Goal: Register for event/course

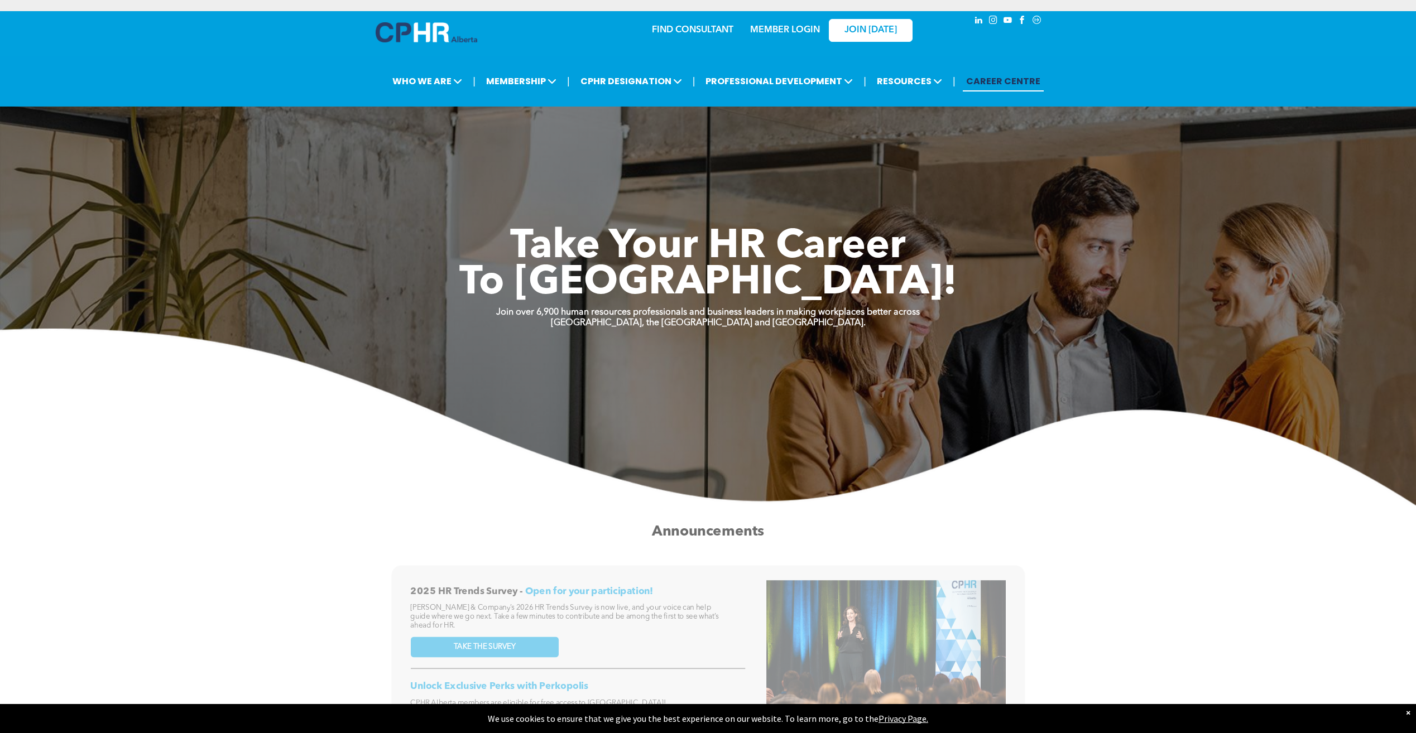
click at [770, 29] on link "MEMBER LOGIN" at bounding box center [785, 30] width 70 height 9
click at [760, 113] on div "Events" at bounding box center [777, 119] width 77 height 14
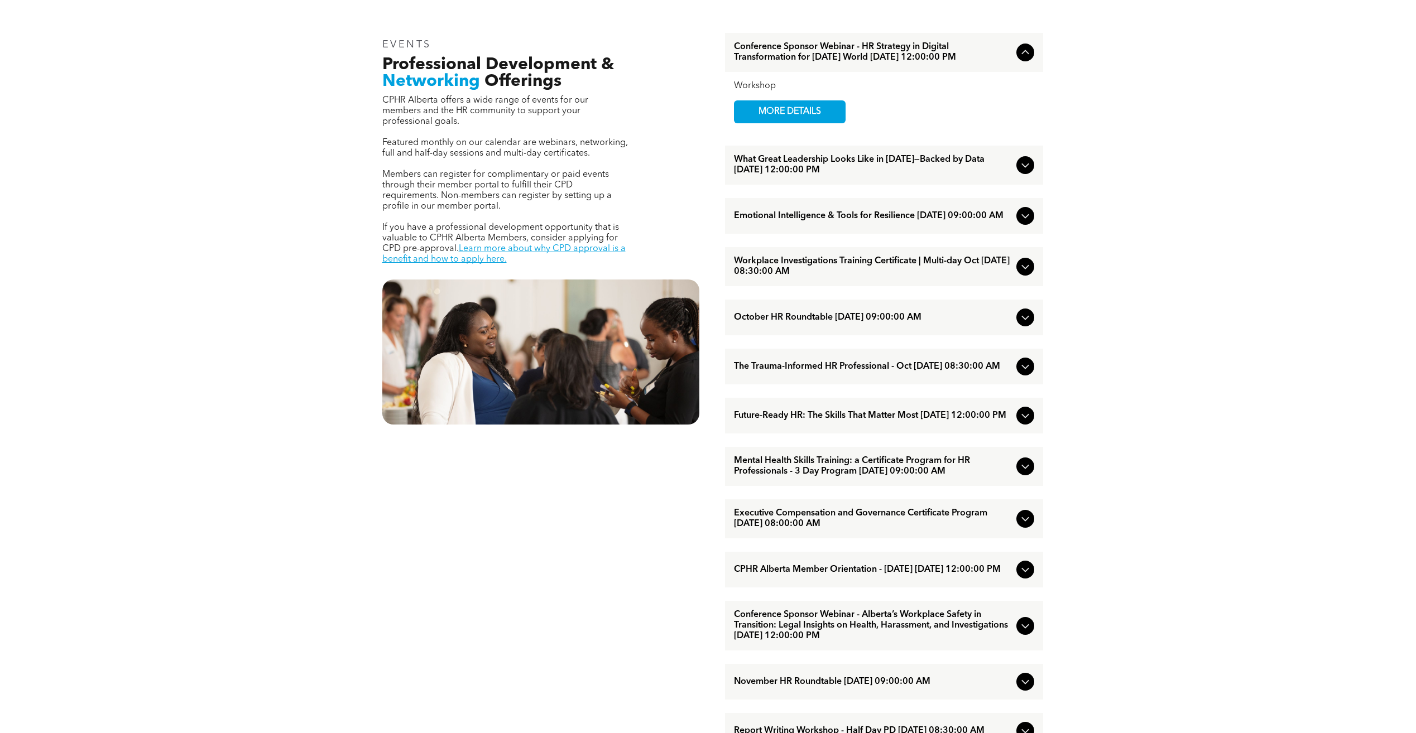
scroll to position [558, 0]
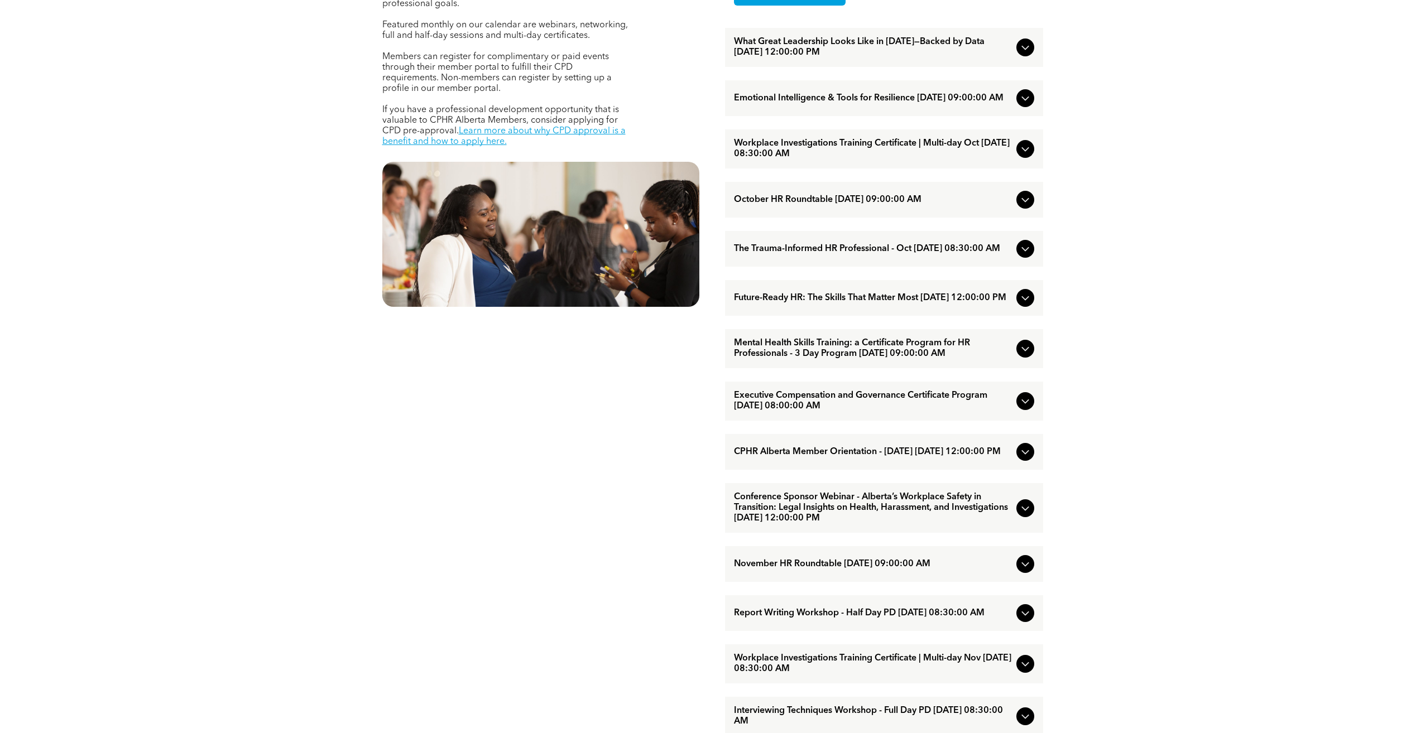
click at [848, 675] on span "Workplace Investigations Training Certificate | Multi-day Nov [DATE] 08:30:00 AM" at bounding box center [873, 664] width 278 height 21
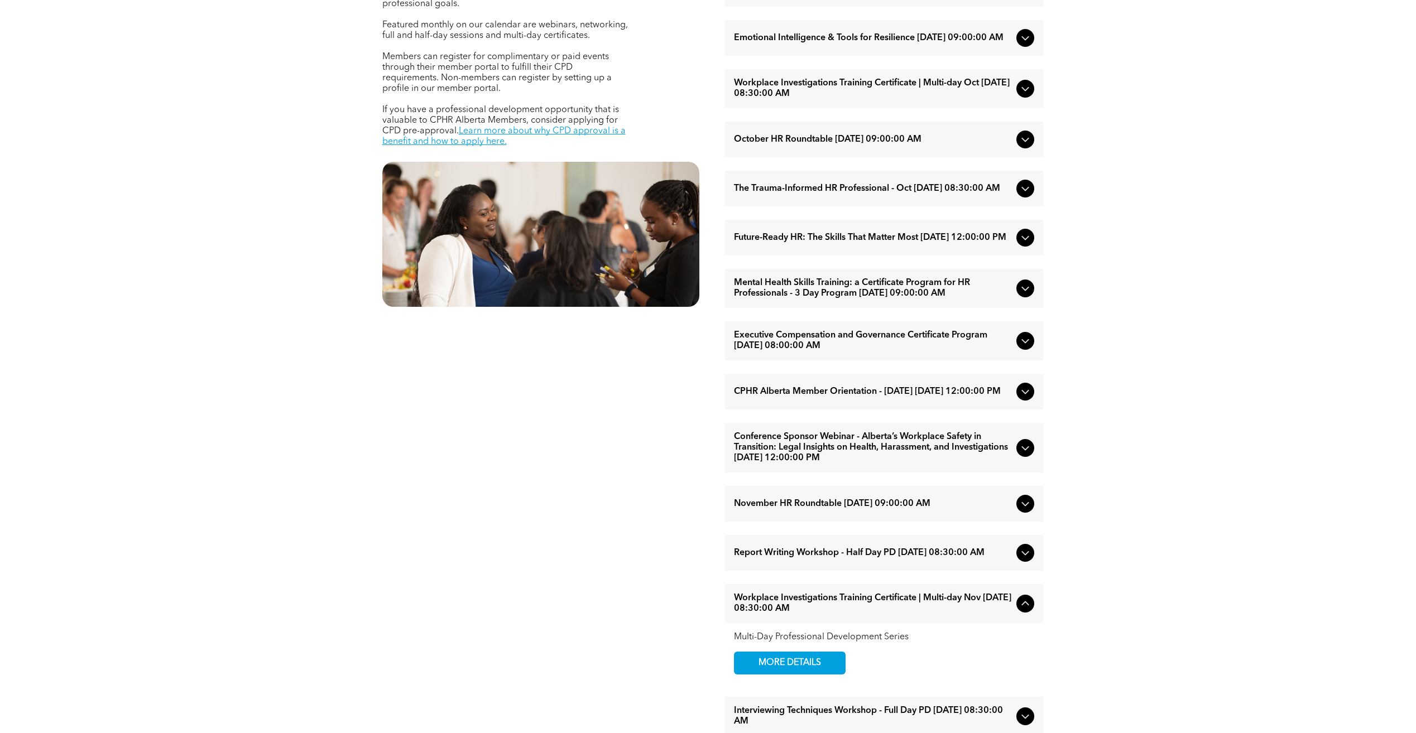
click at [1022, 611] on icon at bounding box center [1025, 603] width 13 height 13
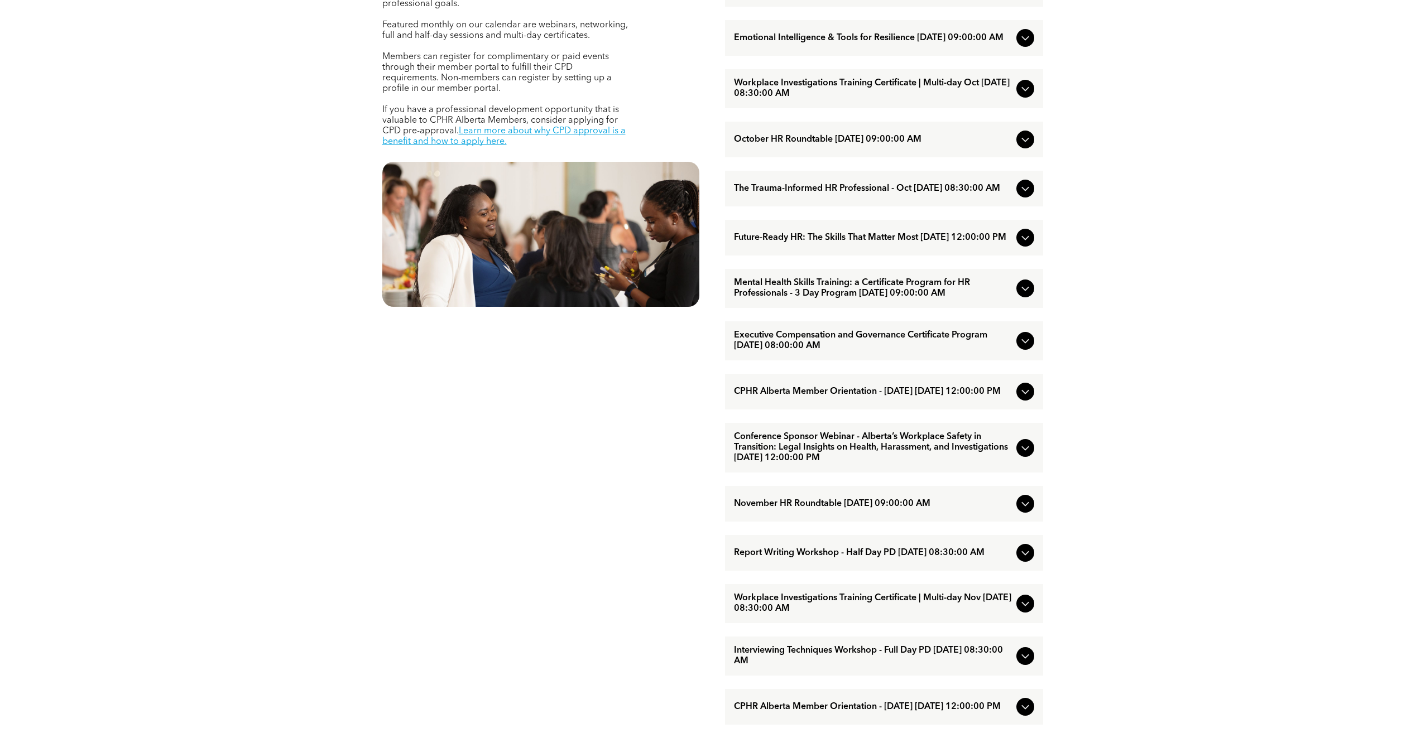
click at [1024, 611] on icon at bounding box center [1025, 603] width 13 height 13
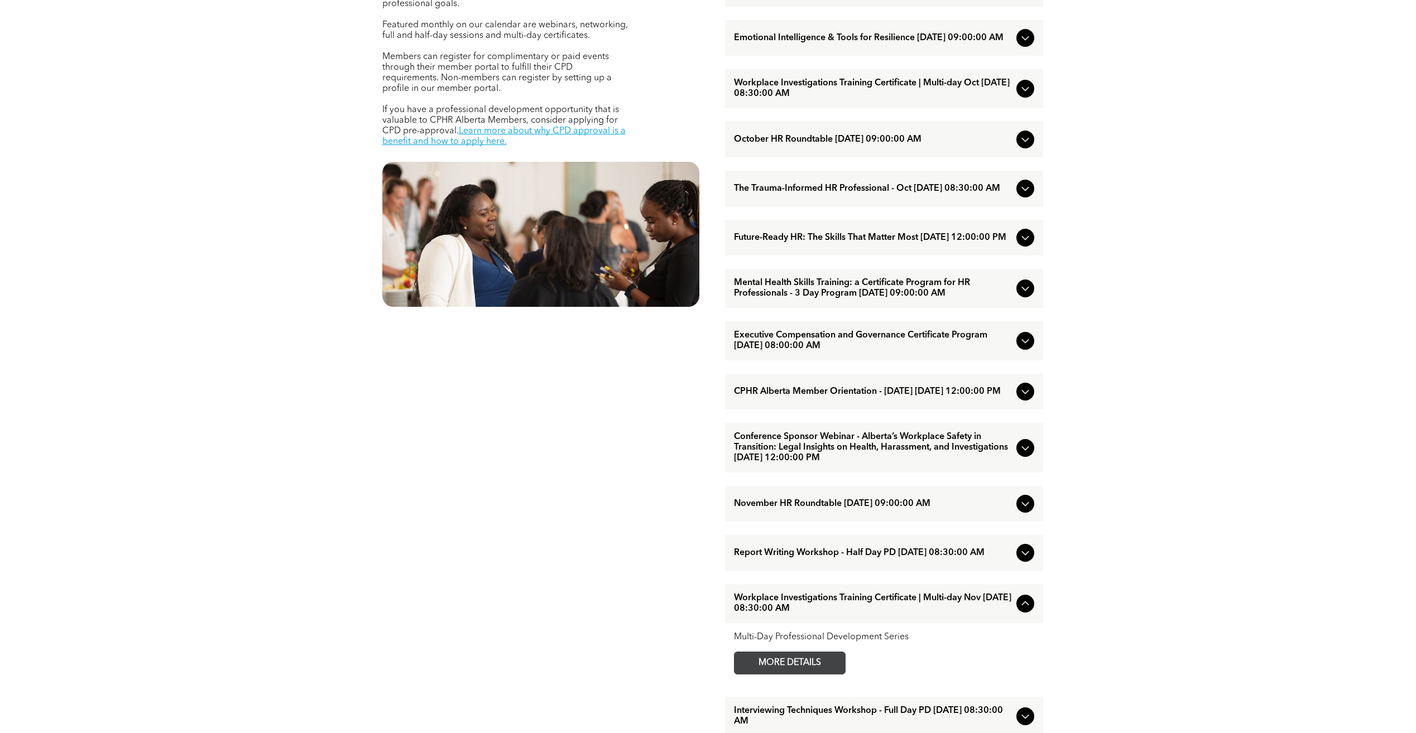
click at [820, 674] on span "MORE DETAILS" at bounding box center [790, 664] width 88 height 22
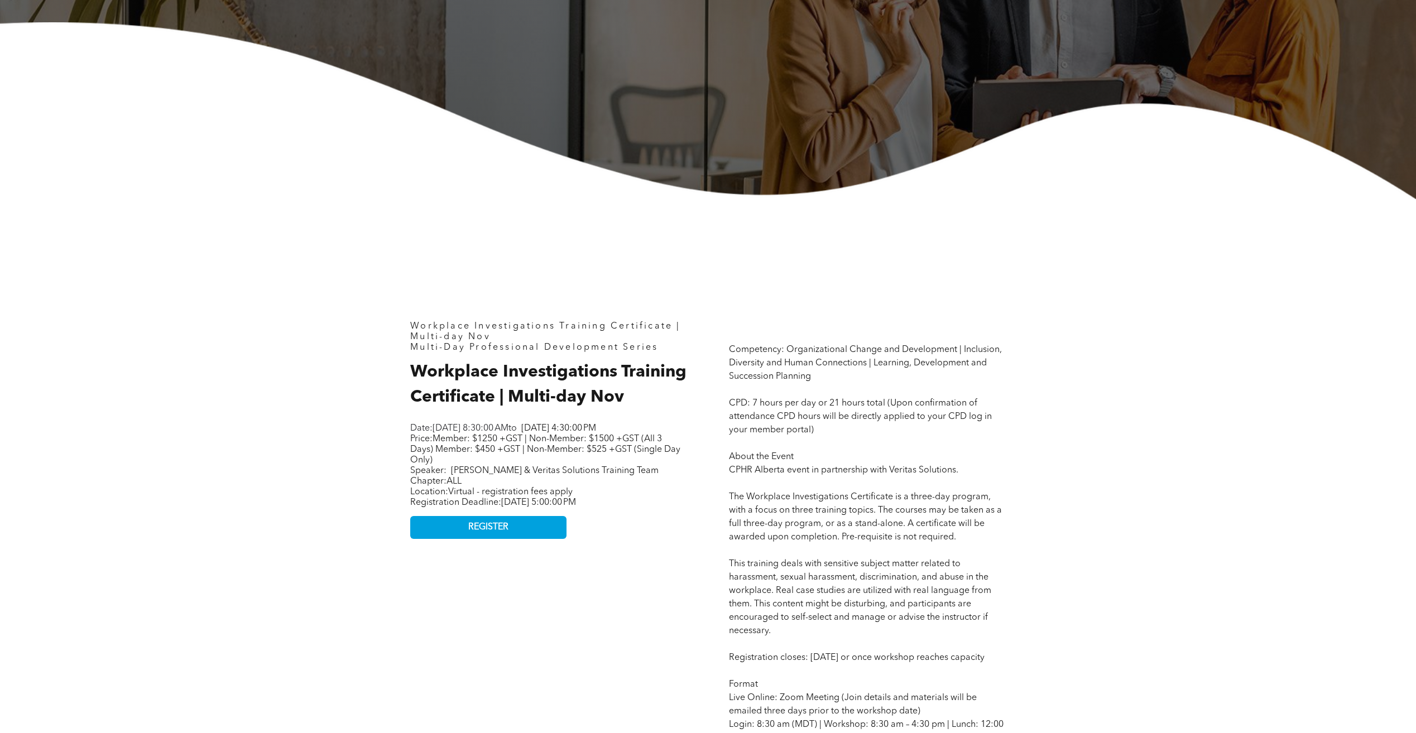
scroll to position [335, 0]
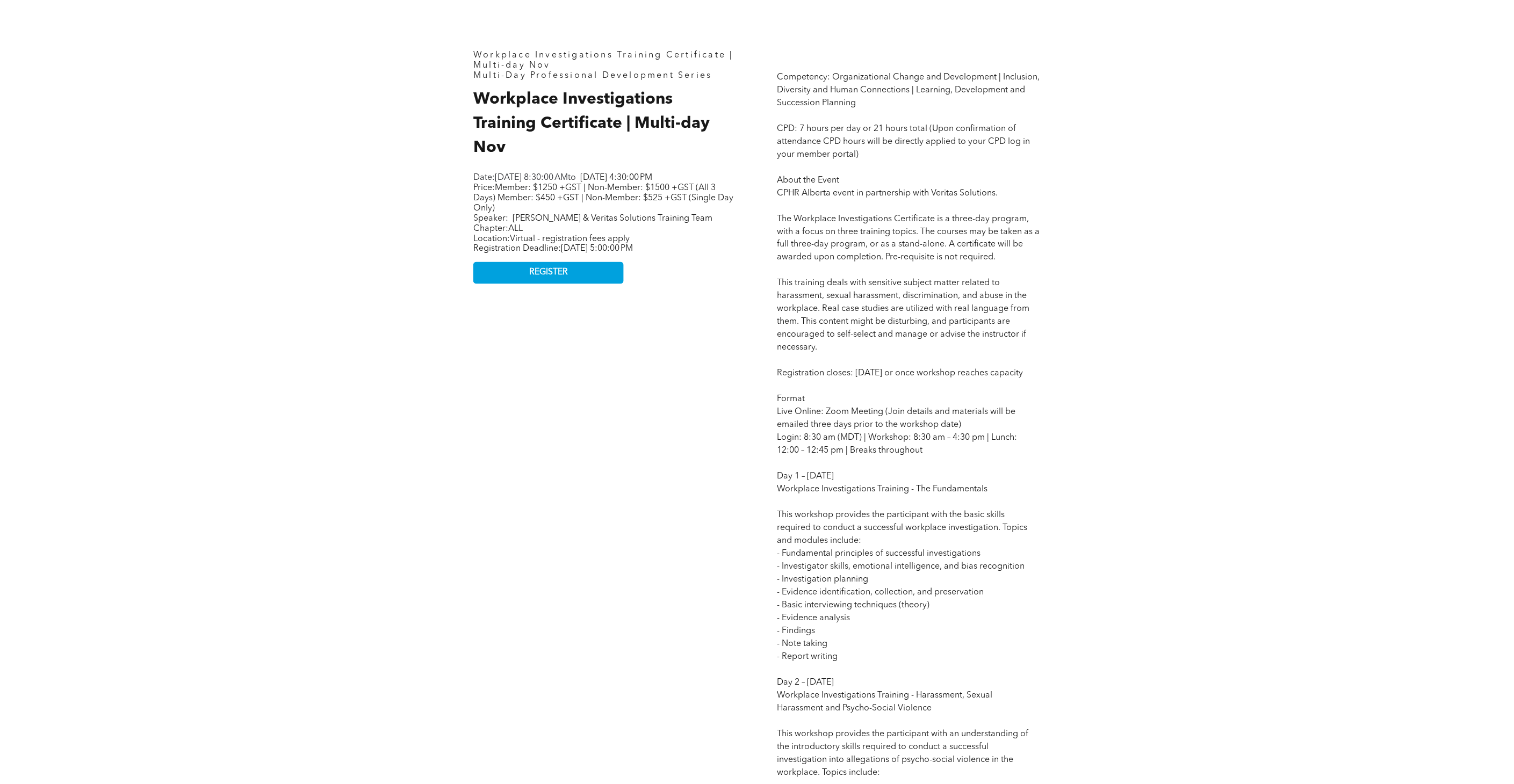
scroll to position [358, 0]
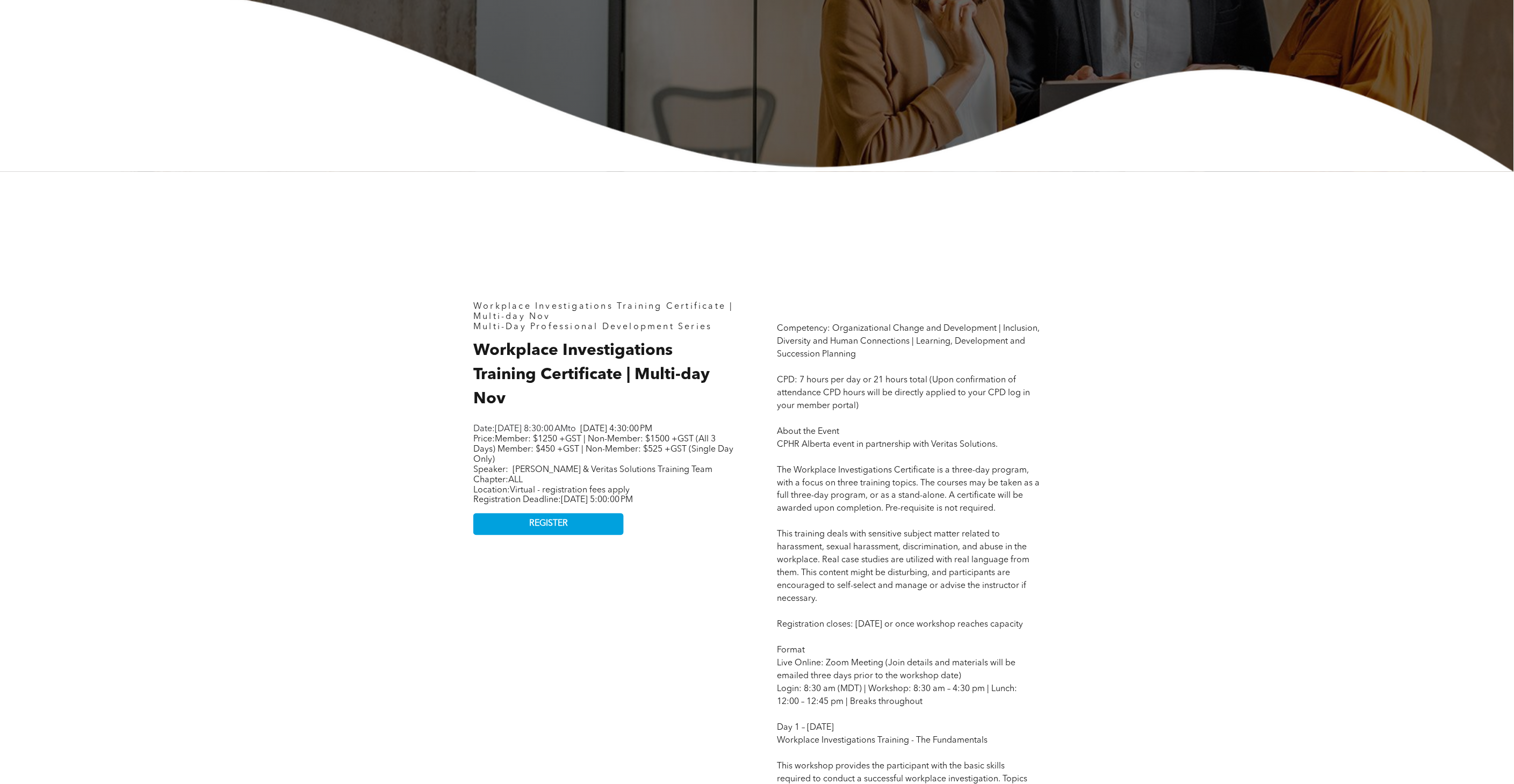
drag, startPoint x: 343, startPoint y: 539, endPoint x: 362, endPoint y: 517, distance: 29.1
drag, startPoint x: 832, startPoint y: 373, endPoint x: 1059, endPoint y: 372, distance: 227.0
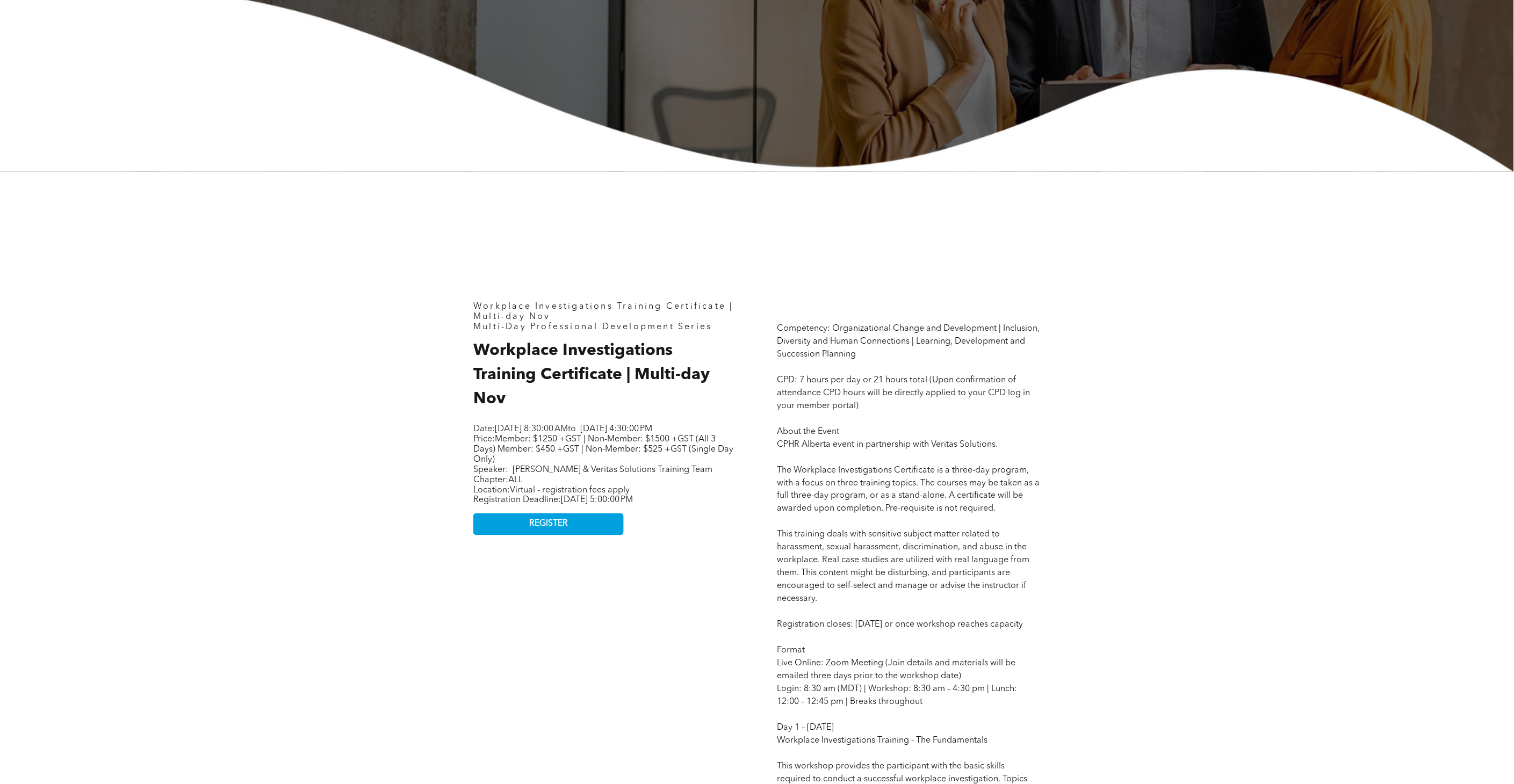
drag, startPoint x: 1059, startPoint y: 372, endPoint x: 953, endPoint y: 428, distance: 119.9
drag, startPoint x: 839, startPoint y: 481, endPoint x: 1051, endPoint y: 481, distance: 212.0
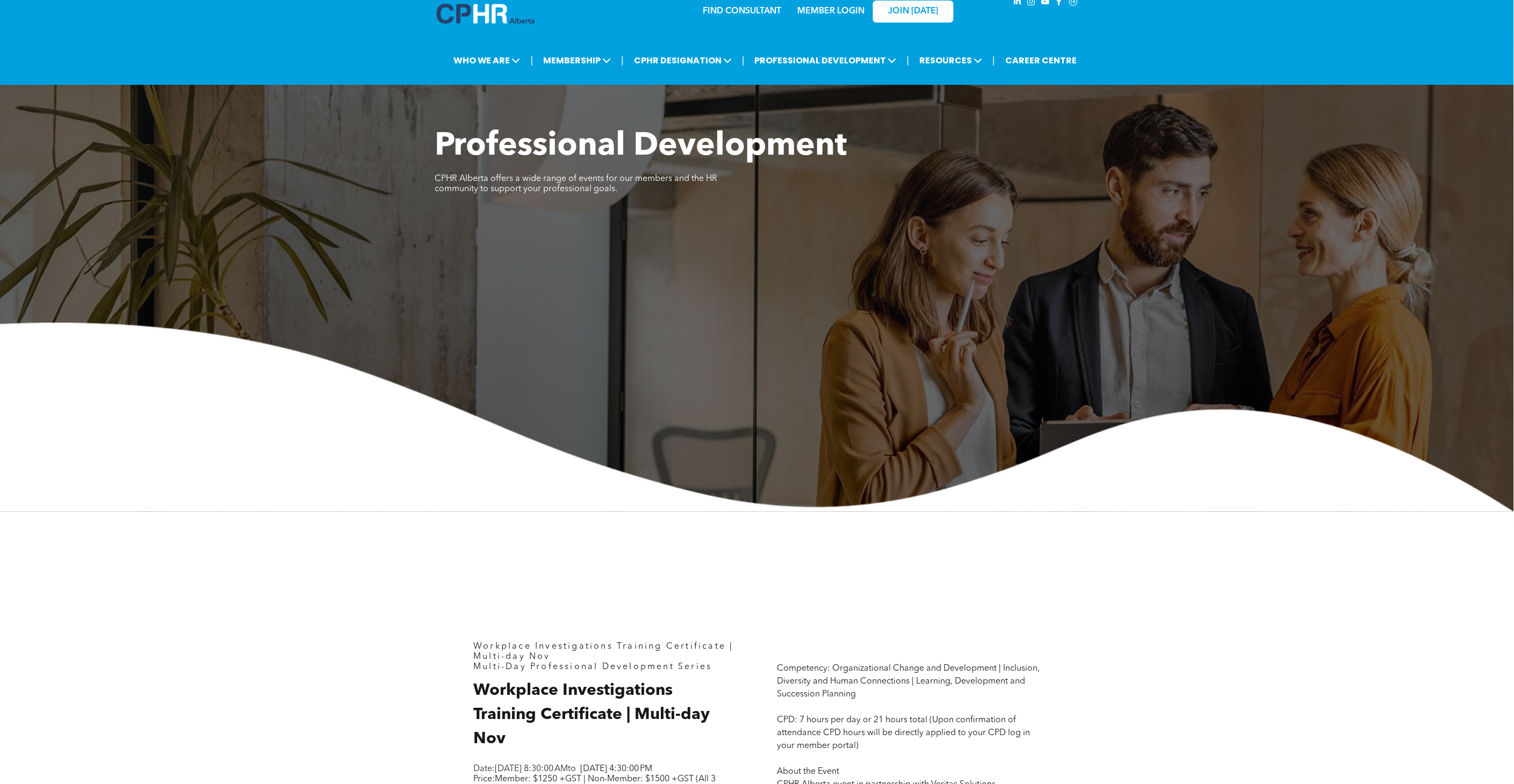
scroll to position [0, 0]
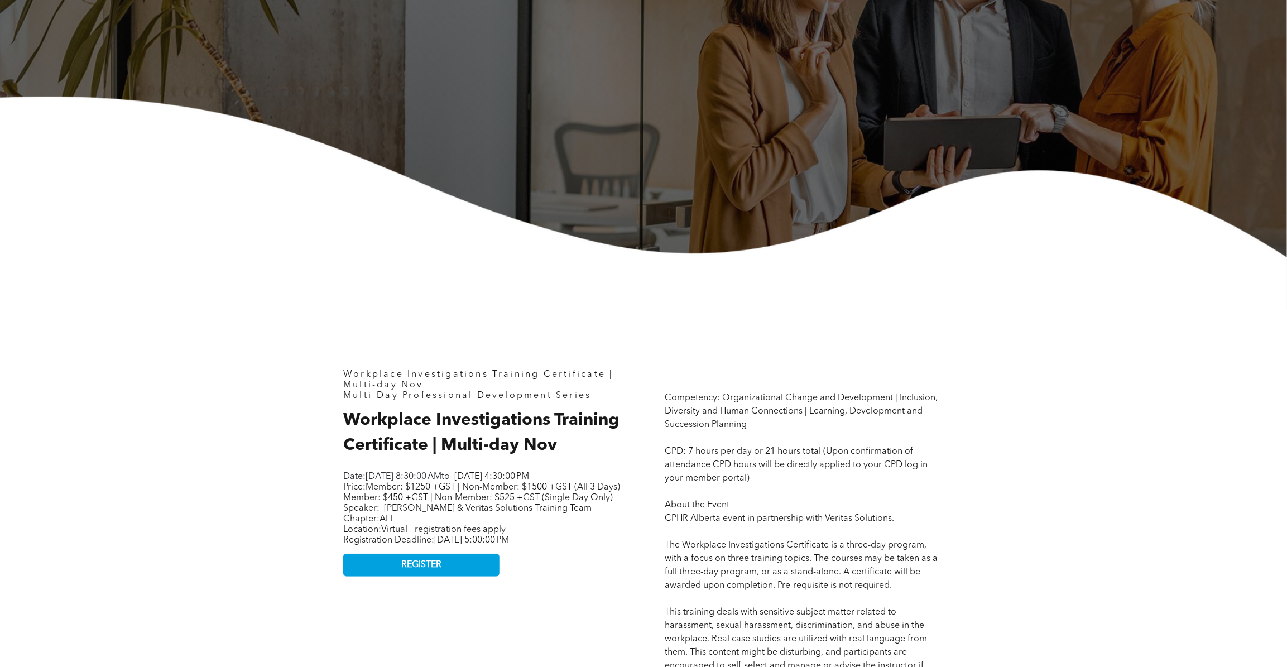
scroll to position [349, 0]
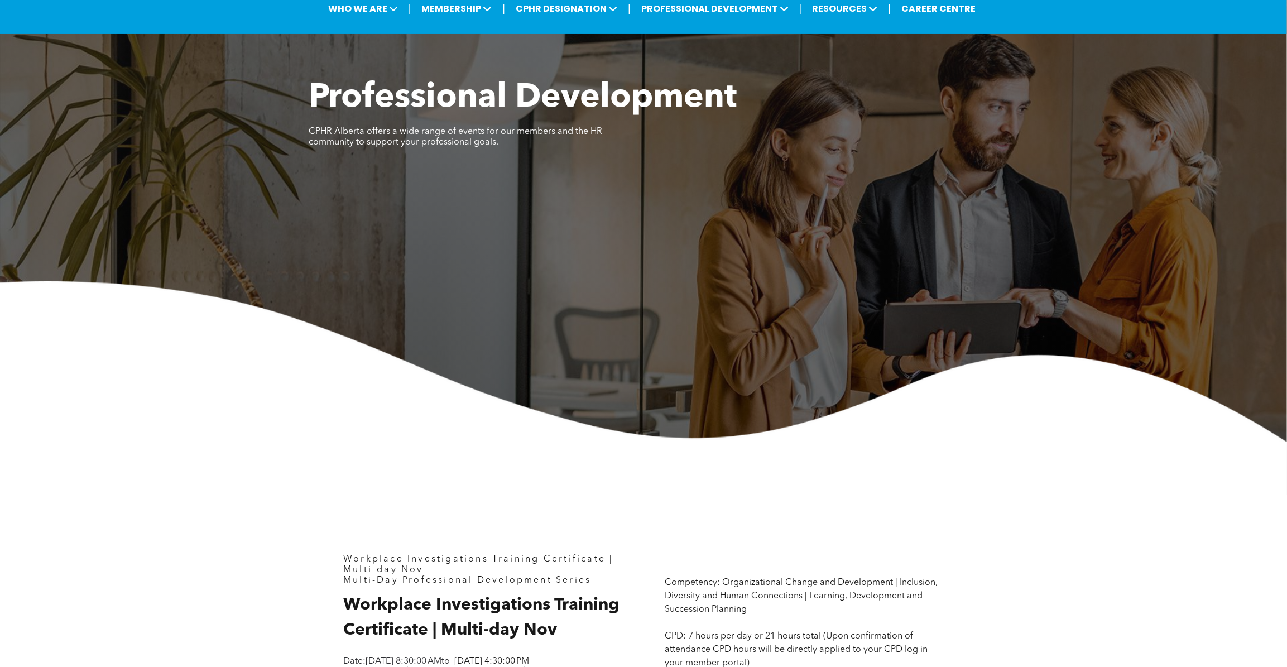
scroll to position [0, 0]
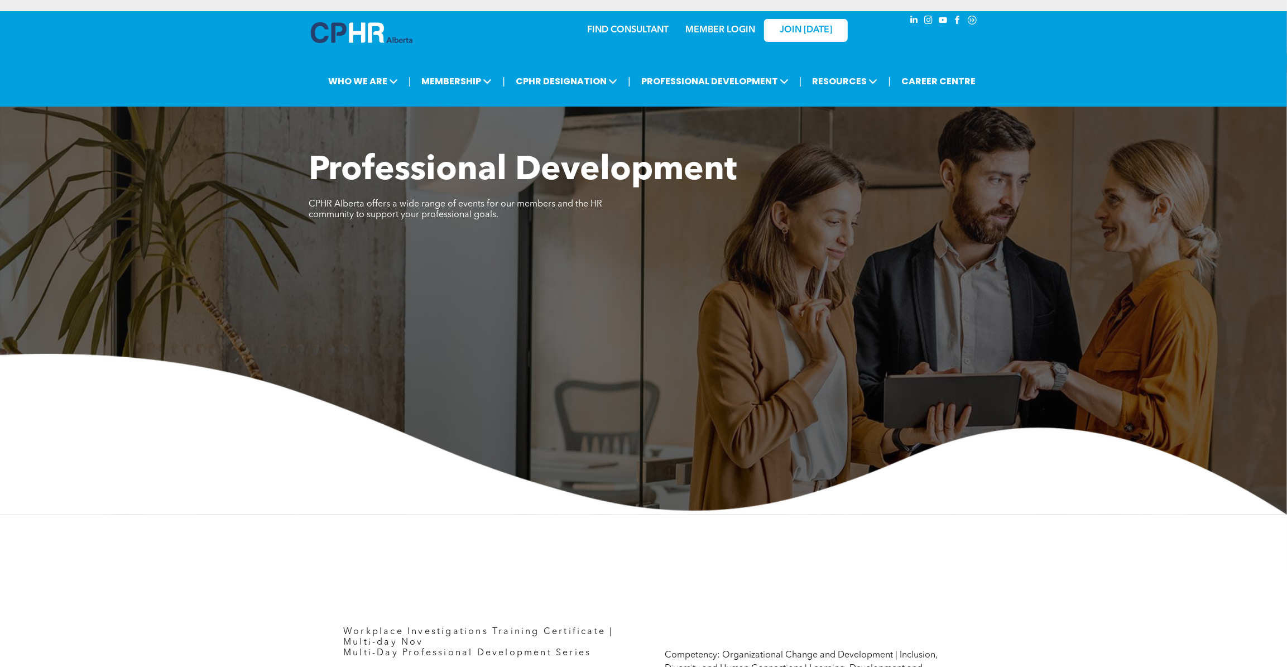
drag, startPoint x: 1250, startPoint y: 0, endPoint x: 459, endPoint y: 594, distance: 989.5
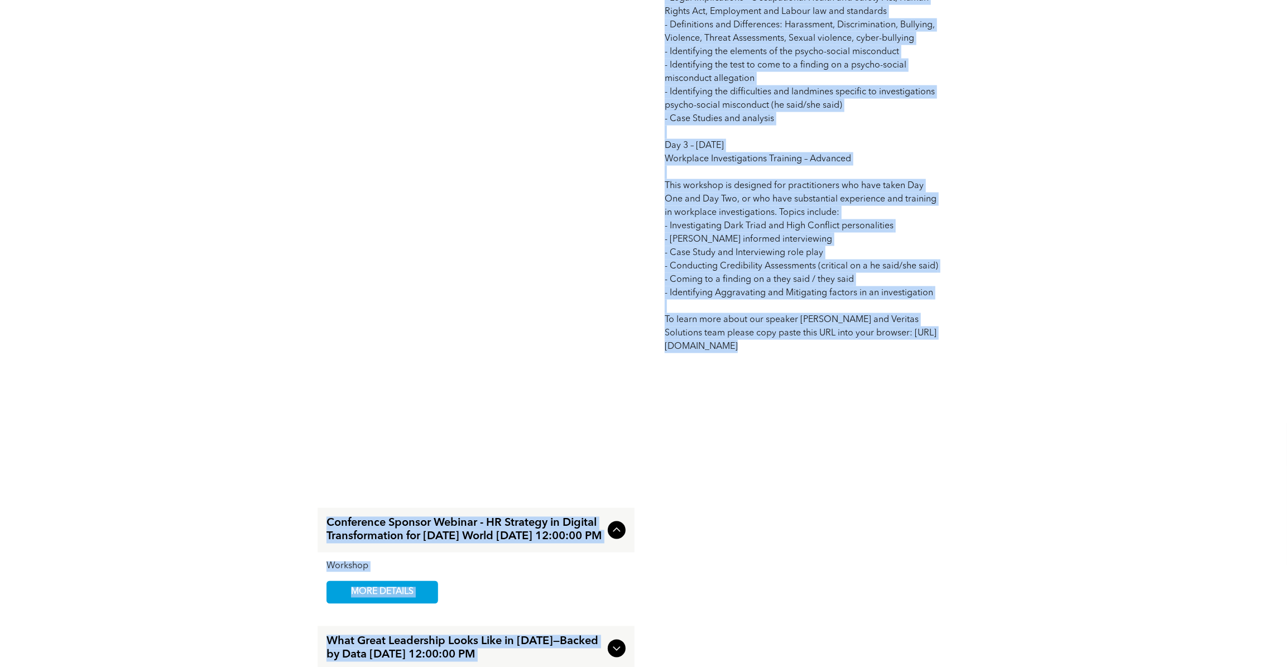
scroll to position [1624, 0]
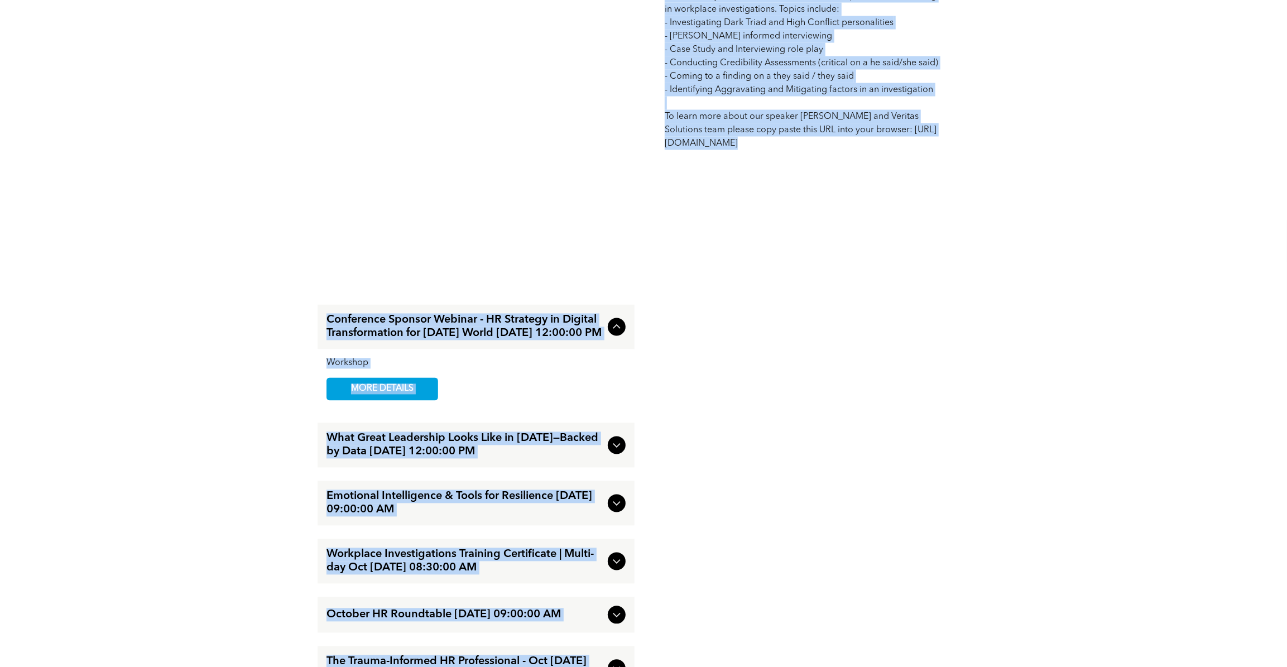
drag, startPoint x: 692, startPoint y: 380, endPoint x: 904, endPoint y: 201, distance: 277.7
copy div "Workplace Investigations Training Certificate | Multi-day Nov Multi-Day Profess…"
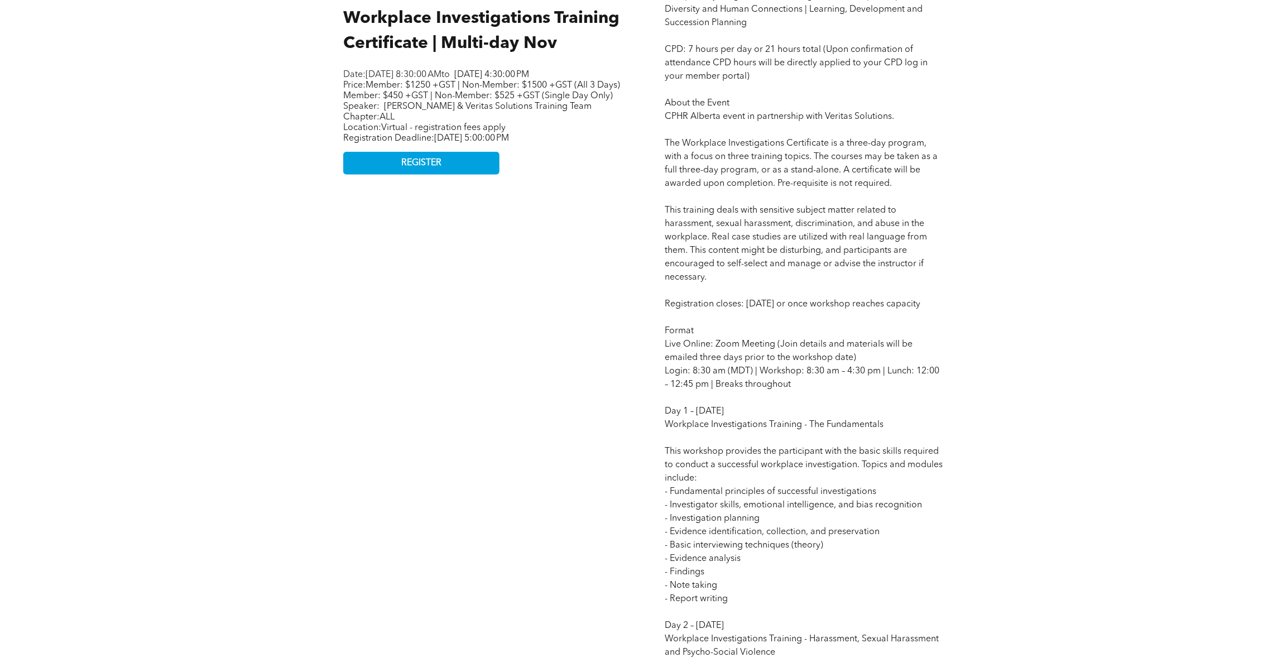
scroll to position [406, 0]
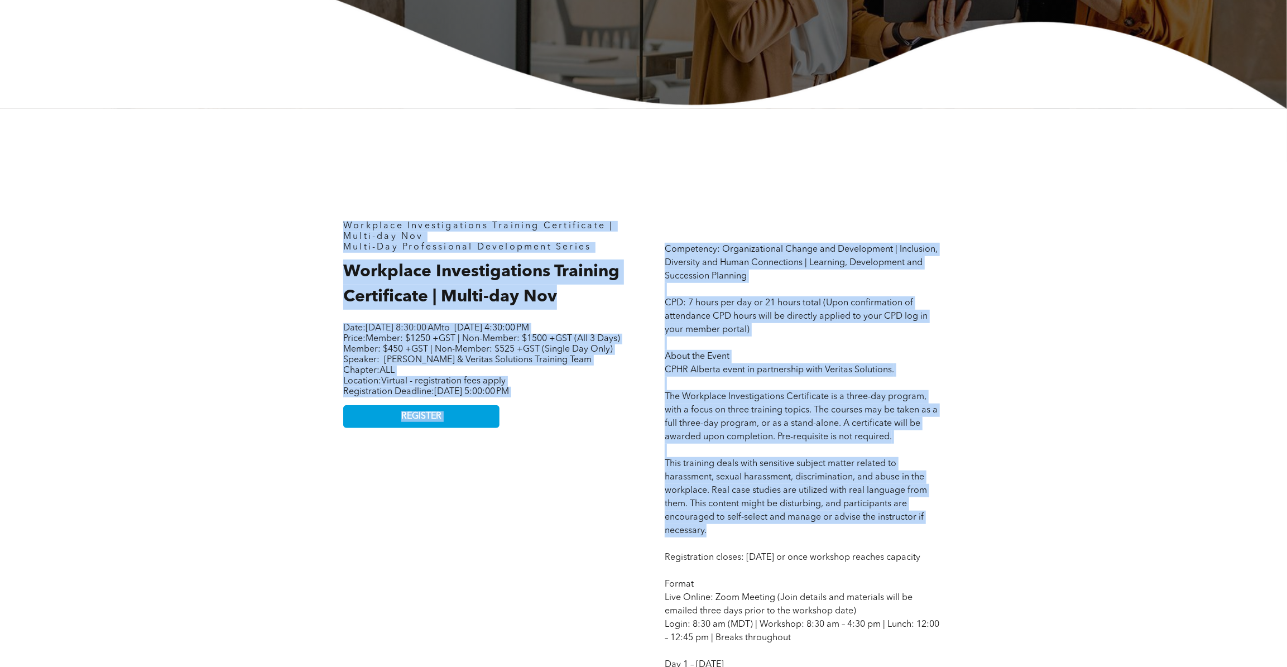
drag, startPoint x: 342, startPoint y: 217, endPoint x: 980, endPoint y: 529, distance: 710.7
copy div "Workplace Investigations Training Certificate | Multi-day Nov Multi-Day Profess…"
